Goal: Navigation & Orientation: Find specific page/section

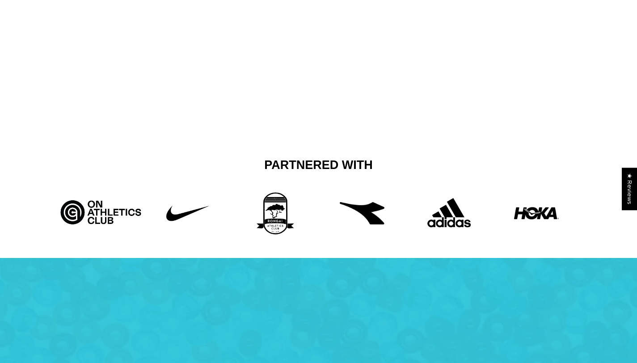
scroll to position [177, 0]
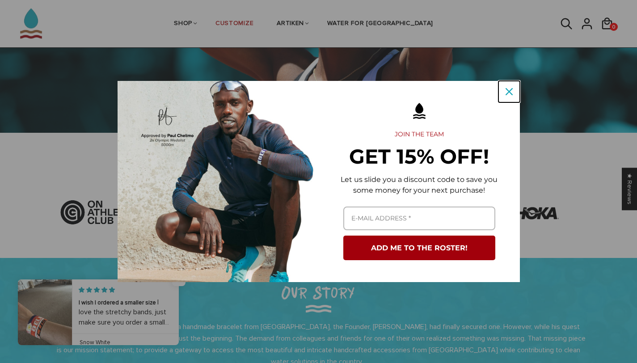
click at [507, 91] on icon "close icon" at bounding box center [509, 91] width 7 height 7
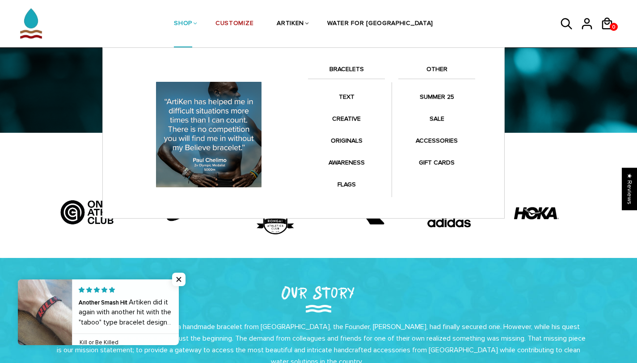
click at [351, 67] on link "BRACELETS" at bounding box center [346, 71] width 77 height 15
click at [346, 69] on link "BRACELETS" at bounding box center [346, 71] width 77 height 15
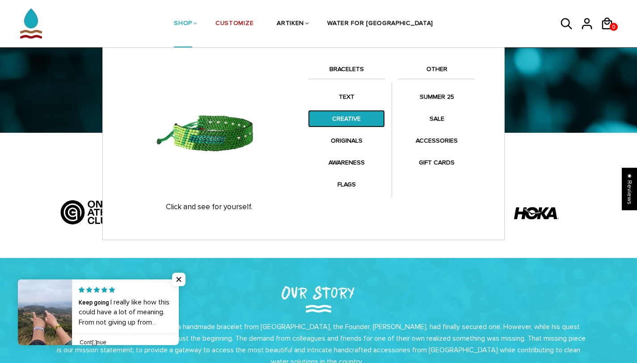
click at [347, 114] on link "CREATIVE" at bounding box center [346, 118] width 77 height 17
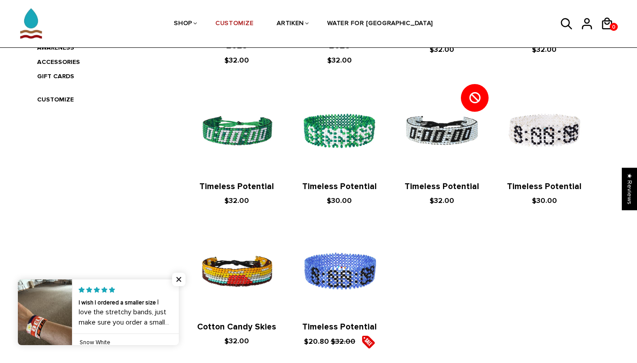
scroll to position [315, 0]
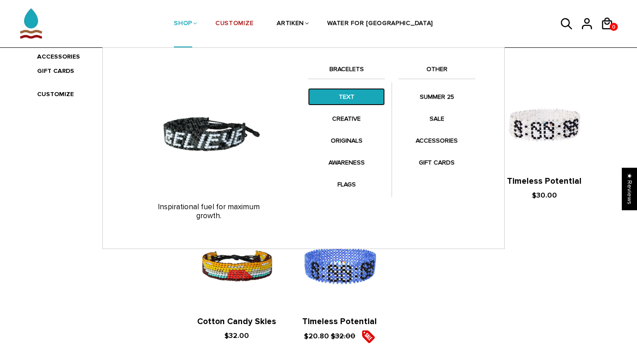
click at [353, 99] on link "TEXT" at bounding box center [346, 96] width 77 height 17
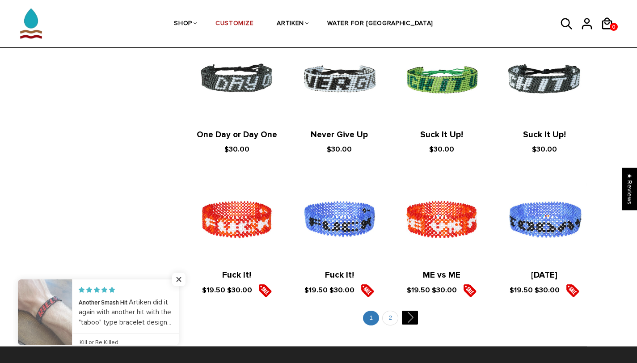
scroll to position [934, 0]
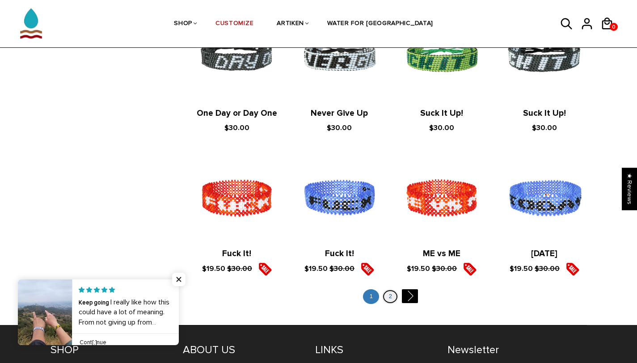
click at [392, 291] on link "2" at bounding box center [390, 296] width 16 height 15
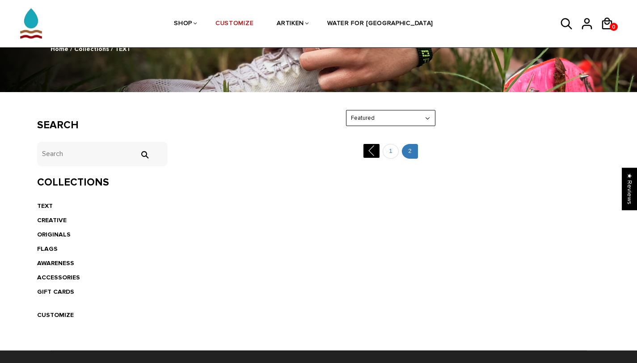
scroll to position [224, 0]
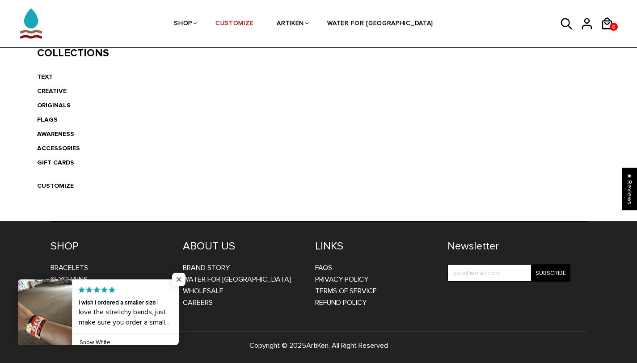
click at [183, 280] on span "Close popup widget" at bounding box center [178, 279] width 13 height 13
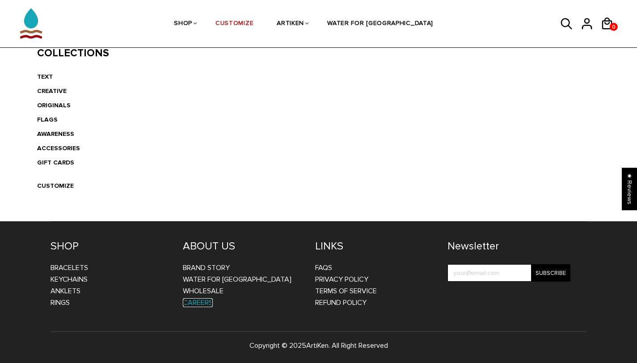
click at [200, 301] on link "CAREERS" at bounding box center [198, 302] width 30 height 9
